Goal: Information Seeking & Learning: Learn about a topic

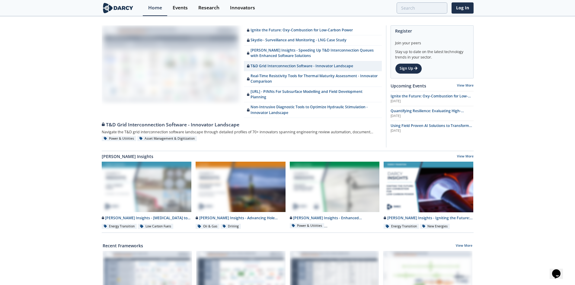
click at [345, 82] on div "Ignite the Future: Oxy-Combustion for Low-Carbon Power Skydio - Surveillance an…" at bounding box center [287, 275] width 575 height 517
click at [345, 11] on link "Log In" at bounding box center [463, 7] width 22 height 11
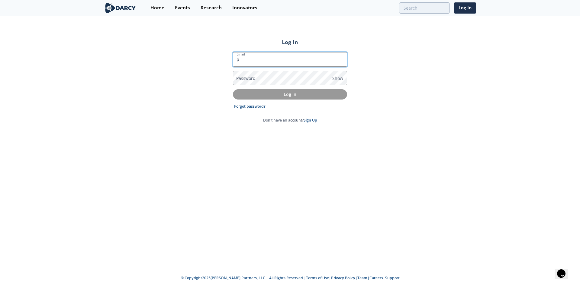
type input "[PERSON_NAME][EMAIL_ADDRESS][PERSON_NAME][DOMAIN_NAME]"
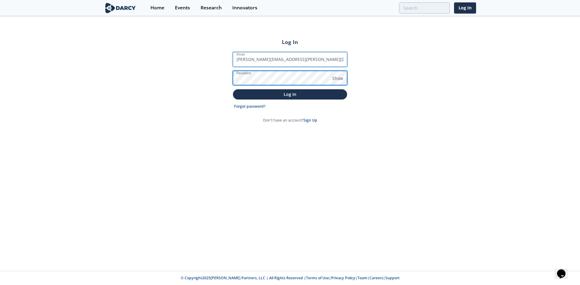
click at [233, 82] on button "Log In" at bounding box center [290, 94] width 114 height 10
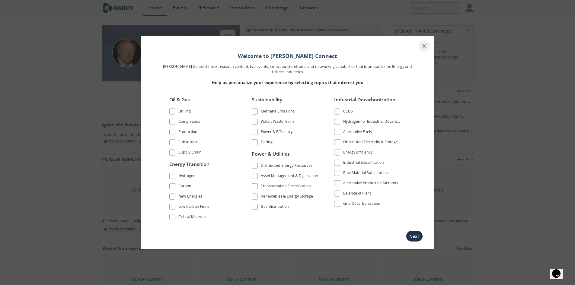
click at [345, 47] on icon at bounding box center [424, 45] width 7 height 7
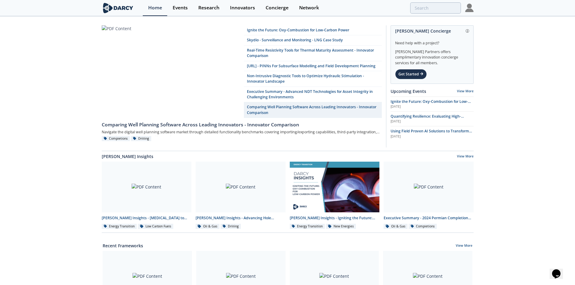
click at [83, 82] on div "Ignite the Future: Oxy-Combustion for Low-Carbon Power Skydio - Surveillance an…" at bounding box center [287, 275] width 575 height 517
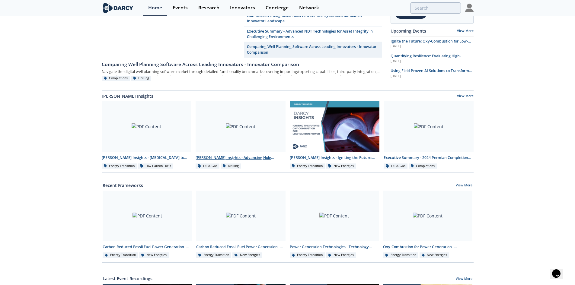
scroll to position [48, 0]
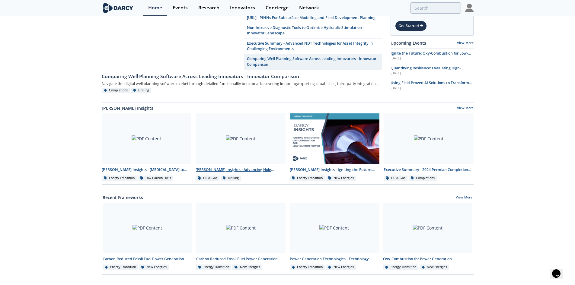
click at [252, 82] on div at bounding box center [241, 139] width 90 height 51
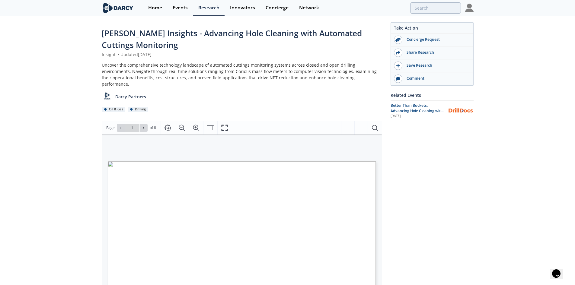
click at [0, 82] on div "[PERSON_NAME] Insights - Advancing Hole Cleaning with Automated Cuttings Monito…" at bounding box center [287, 245] width 575 height 457
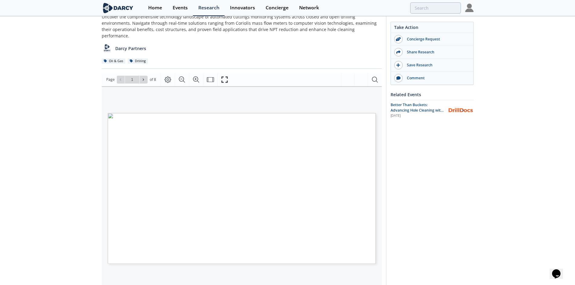
scroll to position [60, 0]
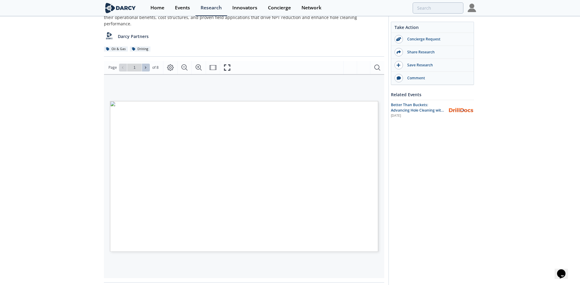
click at [145, 66] on icon at bounding box center [146, 68] width 4 height 4
type input "2"
click at [145, 66] on icon at bounding box center [146, 68] width 4 height 4
type input "3"
click at [145, 66] on icon at bounding box center [146, 68] width 4 height 4
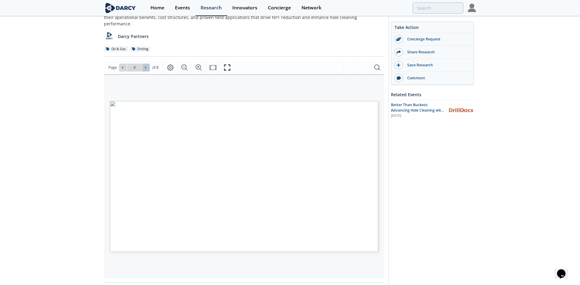
click at [145, 66] on icon at bounding box center [146, 68] width 4 height 4
type input "8"
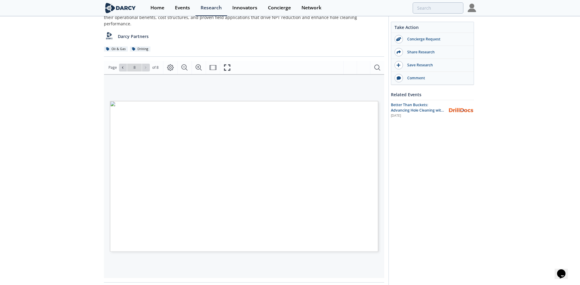
click at [145, 64] on div "Go to Page 8" at bounding box center [134, 68] width 31 height 8
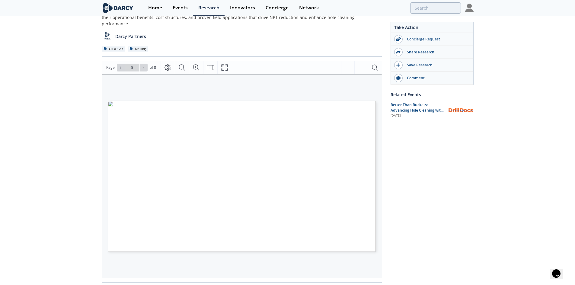
click at [63, 82] on div "[PERSON_NAME] Insights - Advancing Hole Cleaning with Automated Cuttings Monito…" at bounding box center [287, 185] width 575 height 457
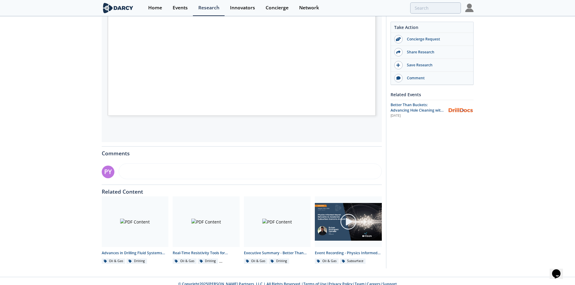
scroll to position [0, 0]
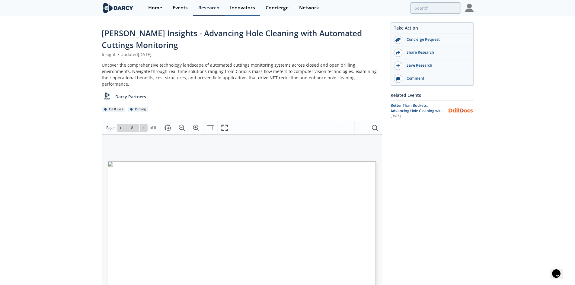
click at [233, 5] on div "Innovators" at bounding box center [242, 7] width 25 height 5
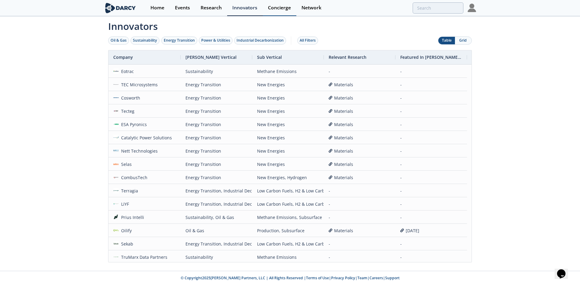
click at [275, 7] on div "Concierge" at bounding box center [279, 7] width 23 height 5
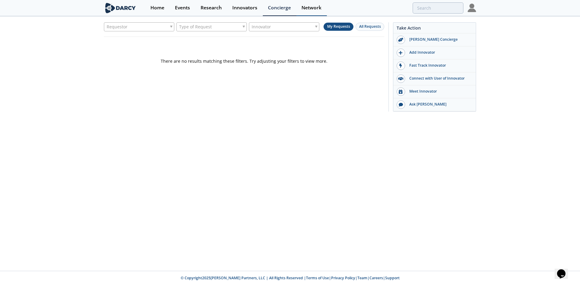
click at [302, 5] on div "Network" at bounding box center [311, 7] width 20 height 5
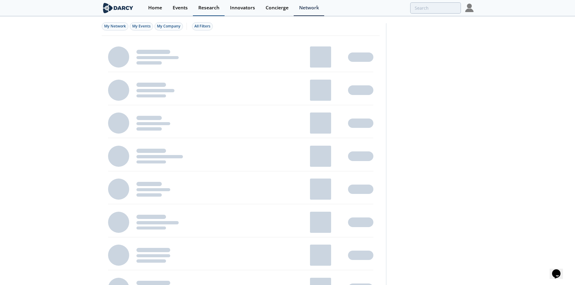
click at [211, 4] on link "Research" at bounding box center [209, 8] width 32 height 16
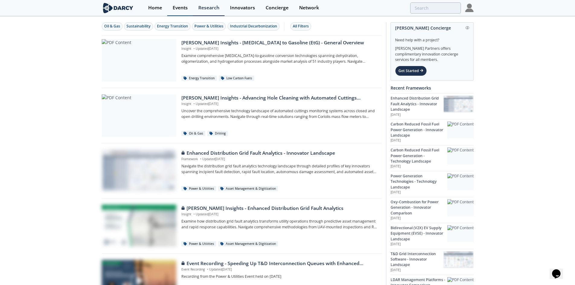
click at [184, 7] on div "Events" at bounding box center [180, 7] width 15 height 5
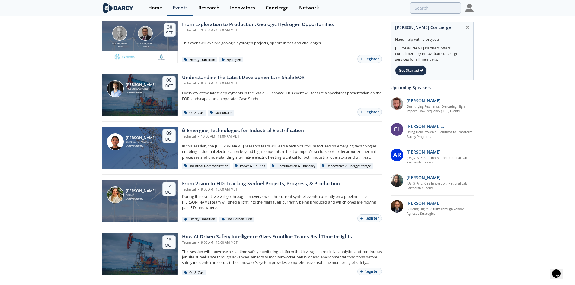
scroll to position [748, 0]
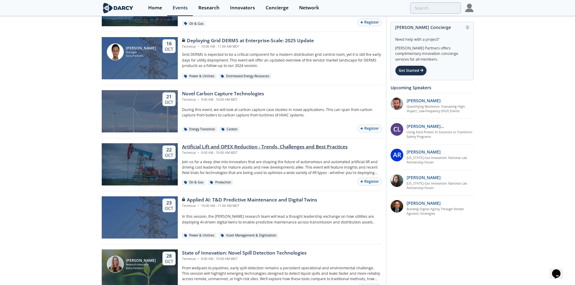
click at [277, 82] on div "Artificial Lift and OPEX Reduction - Trends, Challenges and Best Practices" at bounding box center [265, 146] width 166 height 7
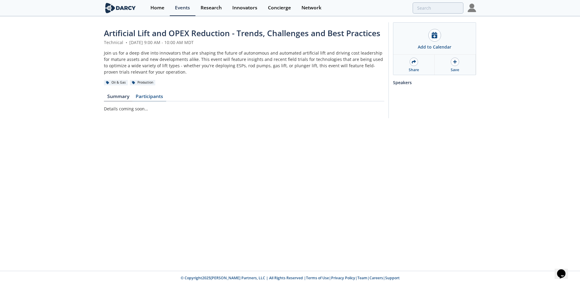
click at [152, 82] on link "Participants" at bounding box center [149, 97] width 34 height 7
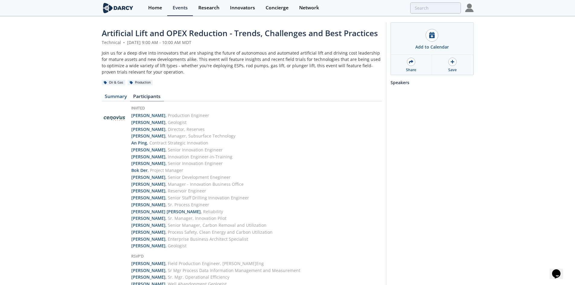
click at [156, 13] on link "Home" at bounding box center [155, 8] width 24 height 16
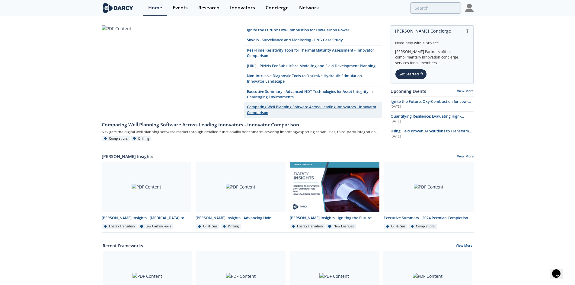
click at [320, 82] on link "Comparing Well Planning Software Across Leading Innovators - Innovator Comparis…" at bounding box center [313, 110] width 138 height 16
